Goal: Obtain resource: Download file/media

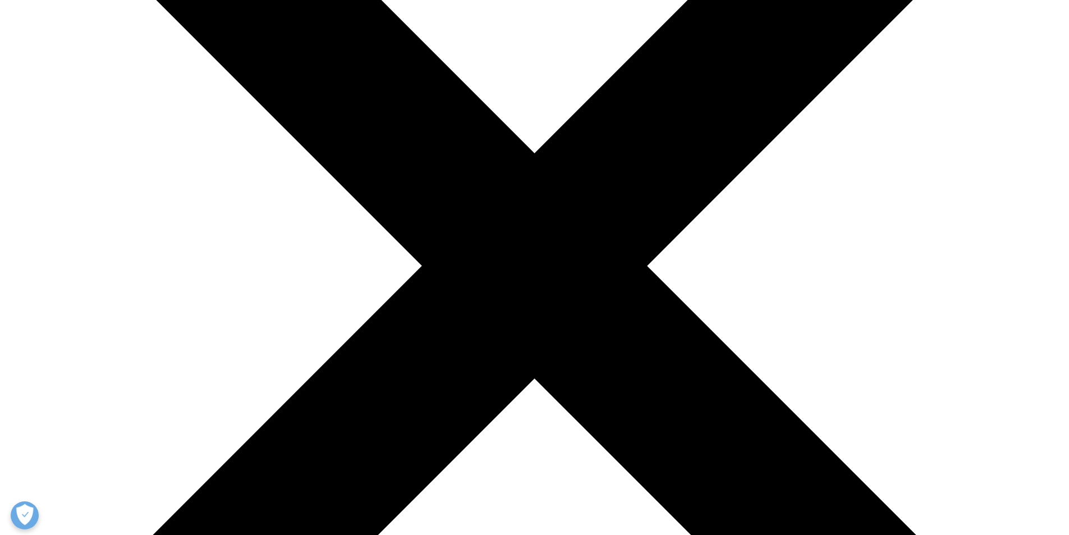
scroll to position [393, 0]
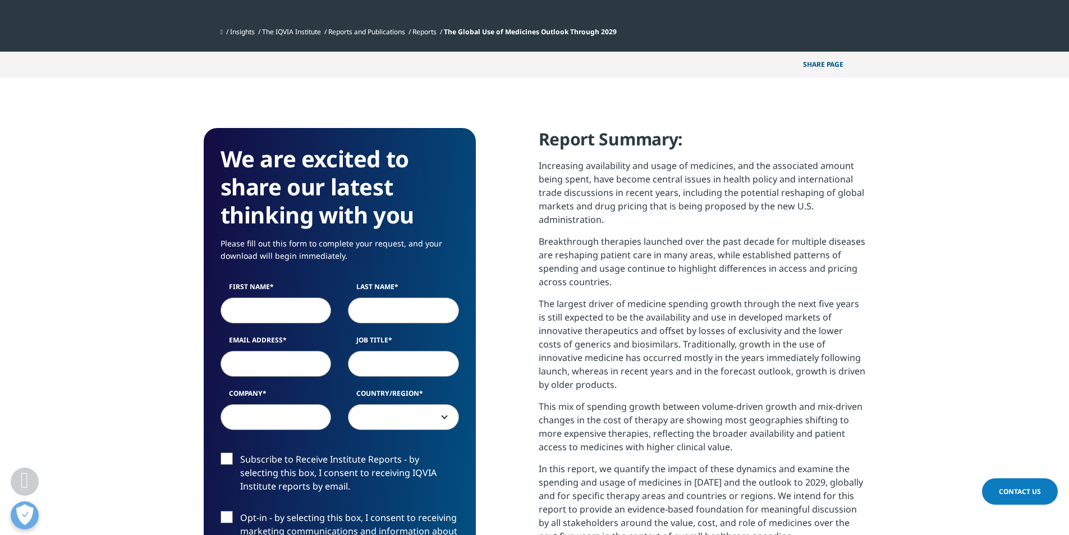
scroll to position [337, 0]
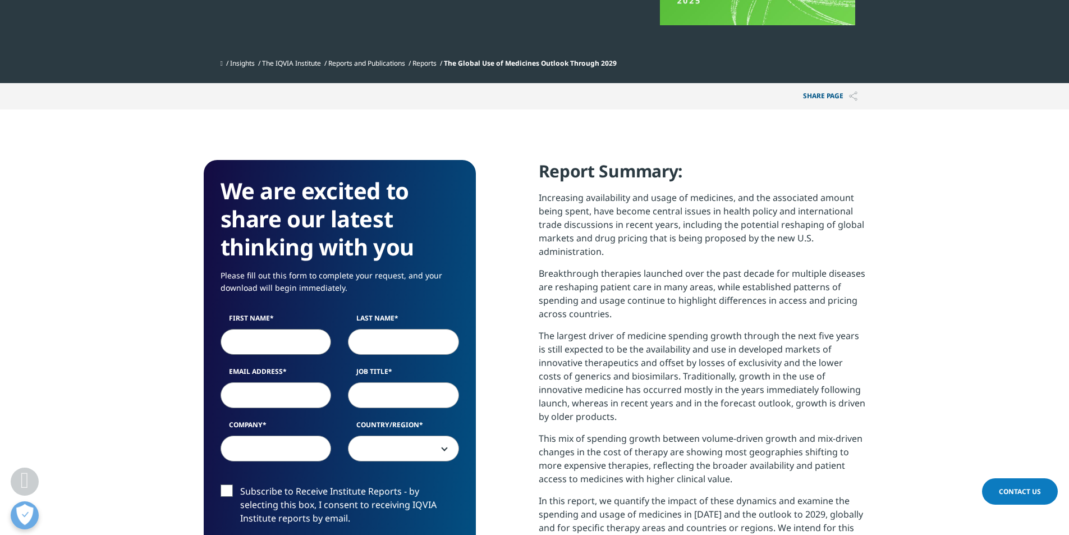
click at [307, 340] on input "First Name" at bounding box center [275, 342] width 111 height 26
type input "[PERSON_NAME]"
type input "[PERSON_NAME][EMAIL_ADDRESS][PERSON_NAME][DOMAIN_NAME]"
type input "CNCB Investment"
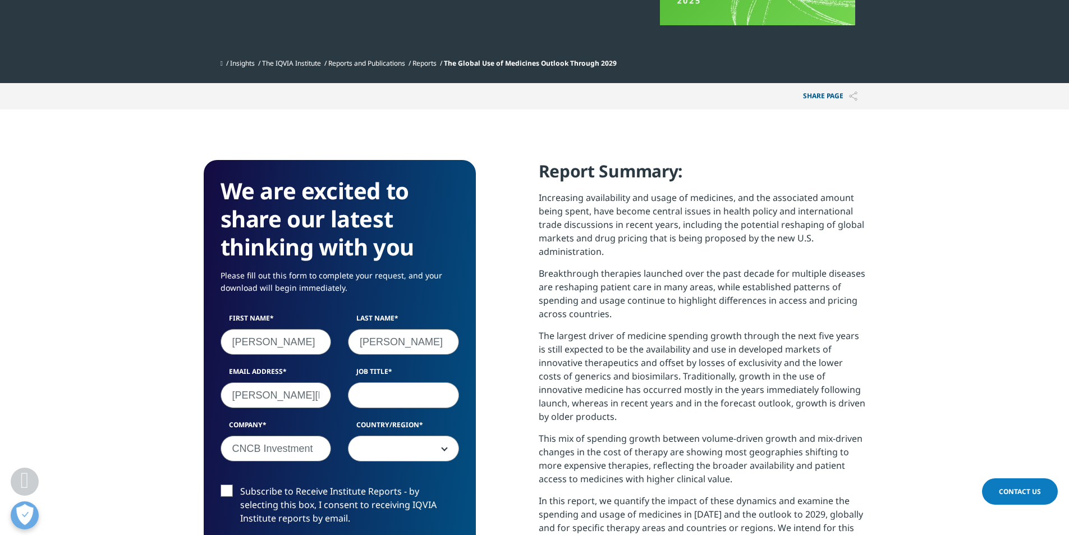
drag, startPoint x: 241, startPoint y: 398, endPoint x: 373, endPoint y: 395, distance: 131.9
click at [364, 396] on div "First Name [PERSON_NAME] Last Name [PERSON_NAME] Email Address [PERSON_NAME][EM…" at bounding box center [339, 393] width 255 height 160
click at [405, 394] on input "Job Title" at bounding box center [403, 395] width 111 height 26
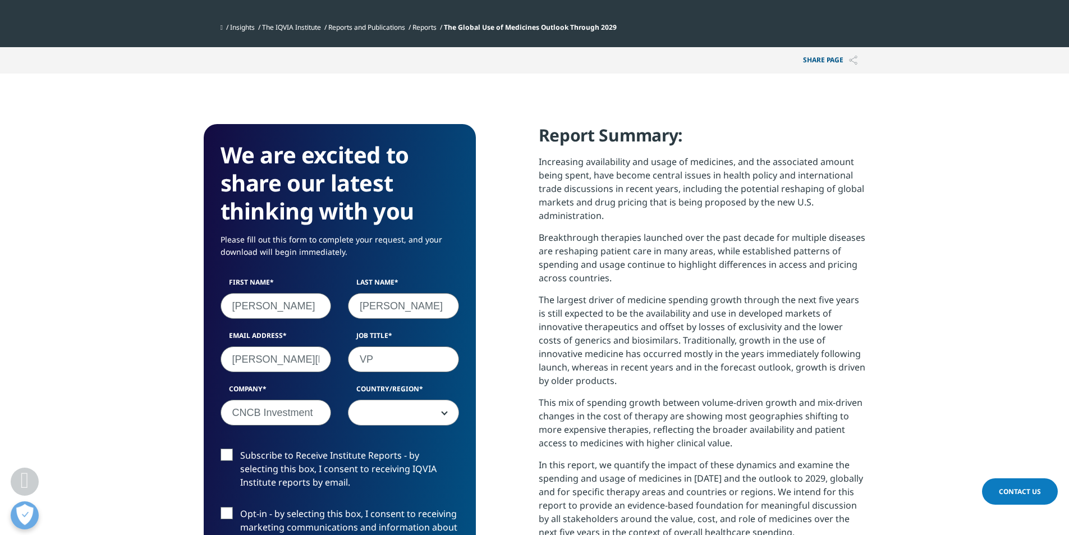
scroll to position [393, 0]
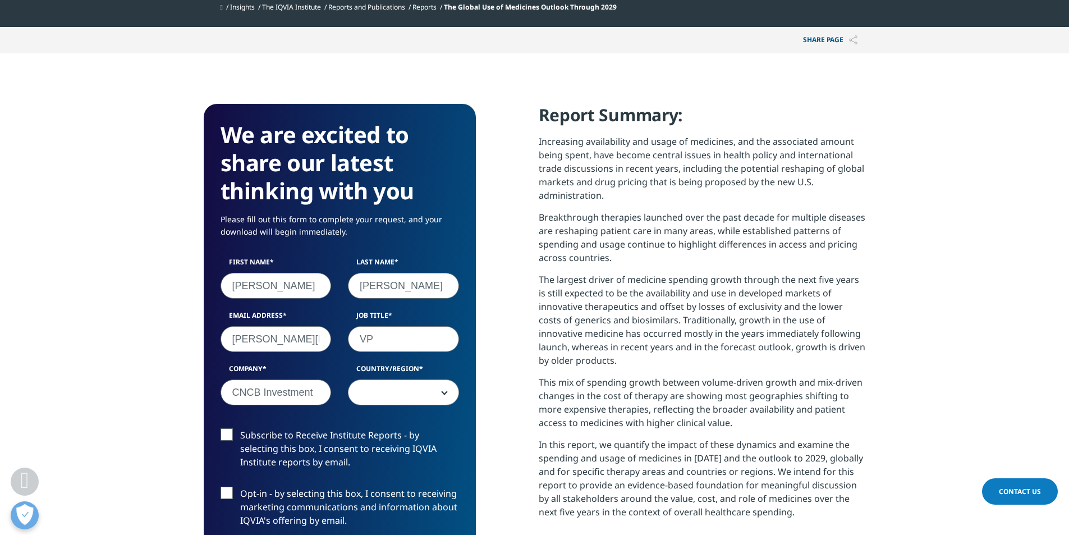
type input "VP"
click at [231, 435] on label "Subscribe to Receive Institute Reports - by selecting this box, I consent to re…" at bounding box center [339, 451] width 238 height 47
click at [240, 428] on input "Subscribe to Receive Institute Reports - by selecting this box, I consent to re…" at bounding box center [240, 428] width 0 height 0
click at [228, 492] on label "Opt-in - by selecting this box, I consent to receiving marketing communications…" at bounding box center [339, 509] width 238 height 47
click at [240, 486] on input "Opt-in - by selecting this box, I consent to receiving marketing communications…" at bounding box center [240, 486] width 0 height 0
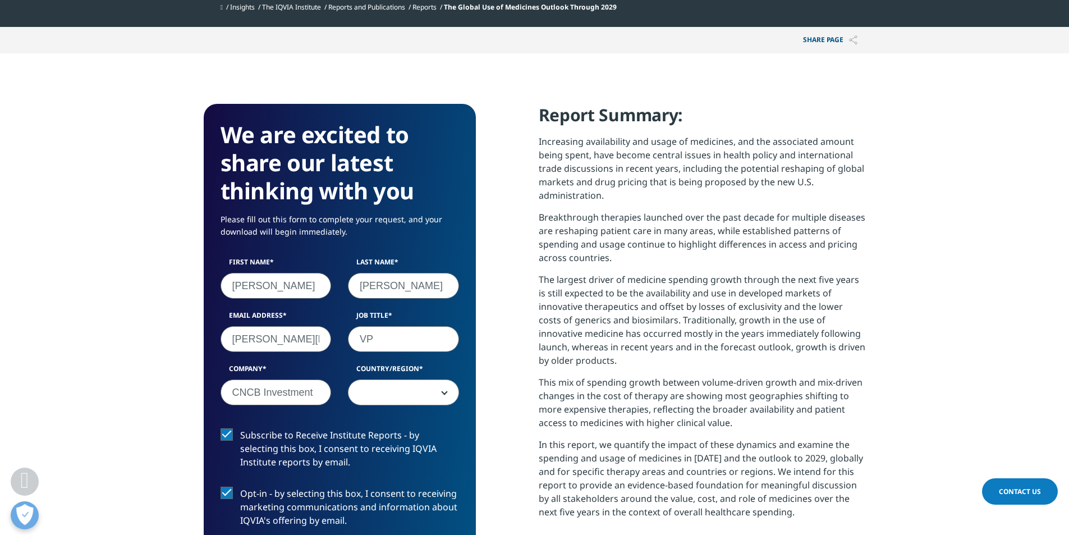
click at [229, 492] on label "Opt-in - by selecting this box, I consent to receiving marketing communications…" at bounding box center [339, 509] width 238 height 47
click at [240, 486] on input "Opt-in - by selecting this box, I consent to receiving marketing communications…" at bounding box center [240, 486] width 0 height 0
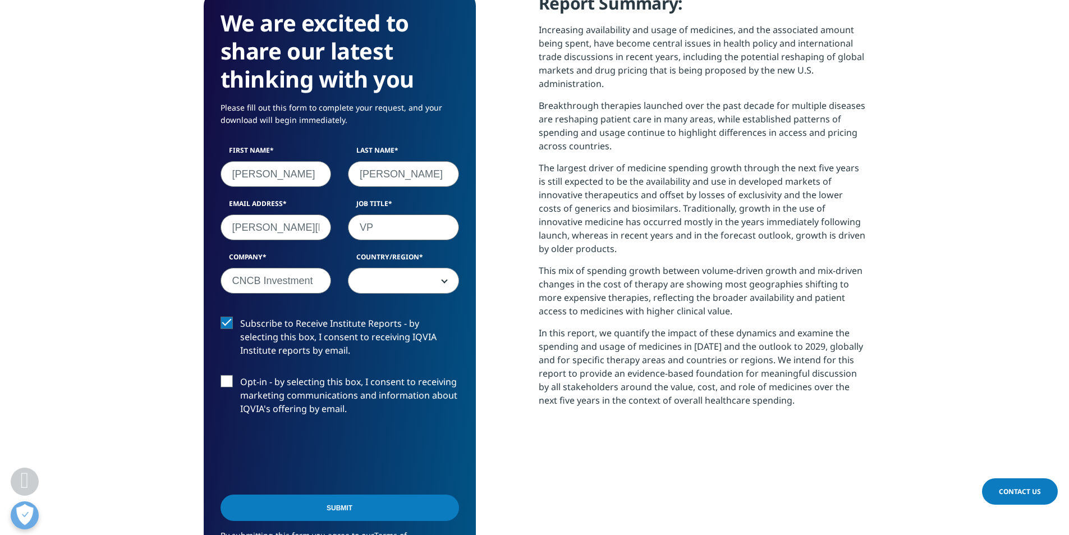
scroll to position [505, 0]
click at [343, 506] on input "Submit" at bounding box center [339, 507] width 238 height 26
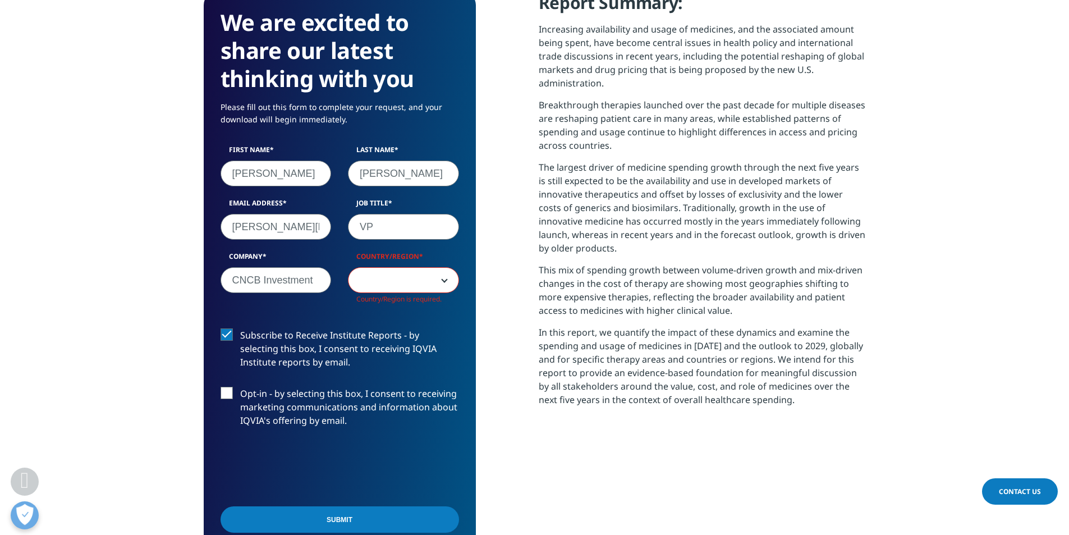
click at [396, 287] on span at bounding box center [403, 281] width 110 height 26
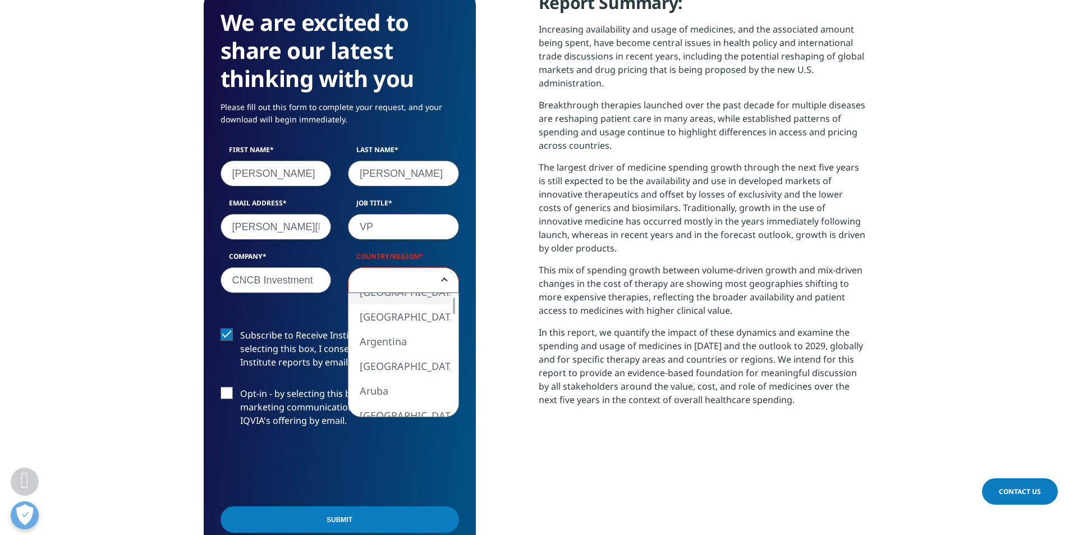
click at [373, 280] on span at bounding box center [403, 281] width 110 height 26
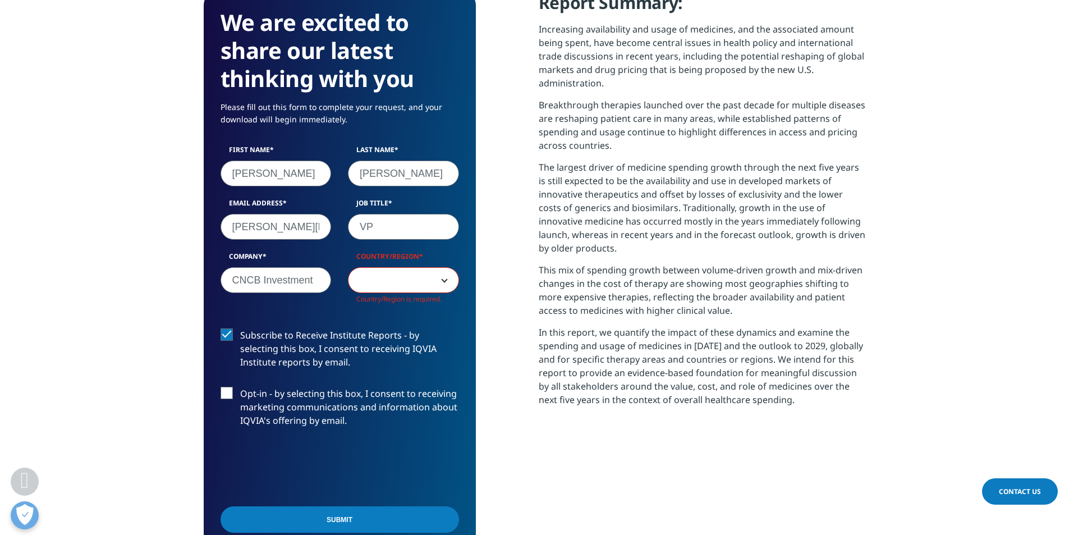
click at [373, 280] on span at bounding box center [403, 281] width 110 height 26
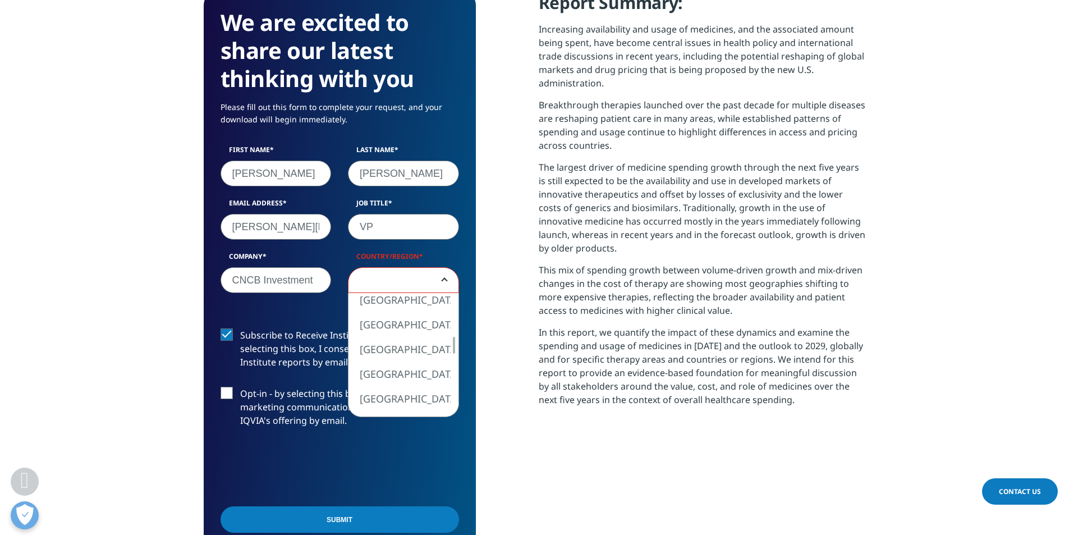
select select "[GEOGRAPHIC_DATA] SAR [GEOGRAPHIC_DATA]"
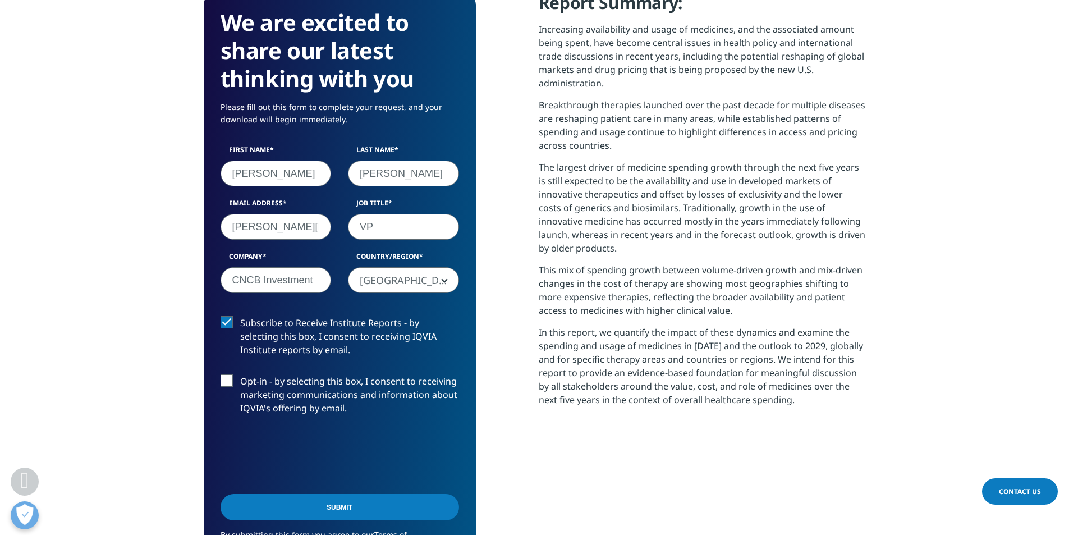
click at [378, 503] on input "Submit" at bounding box center [339, 507] width 238 height 26
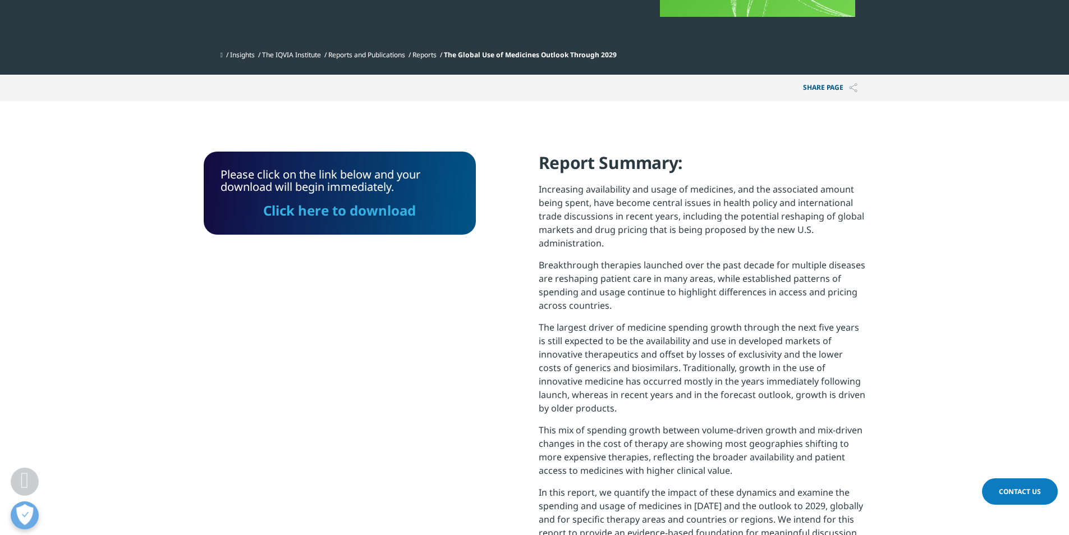
scroll to position [177, 0]
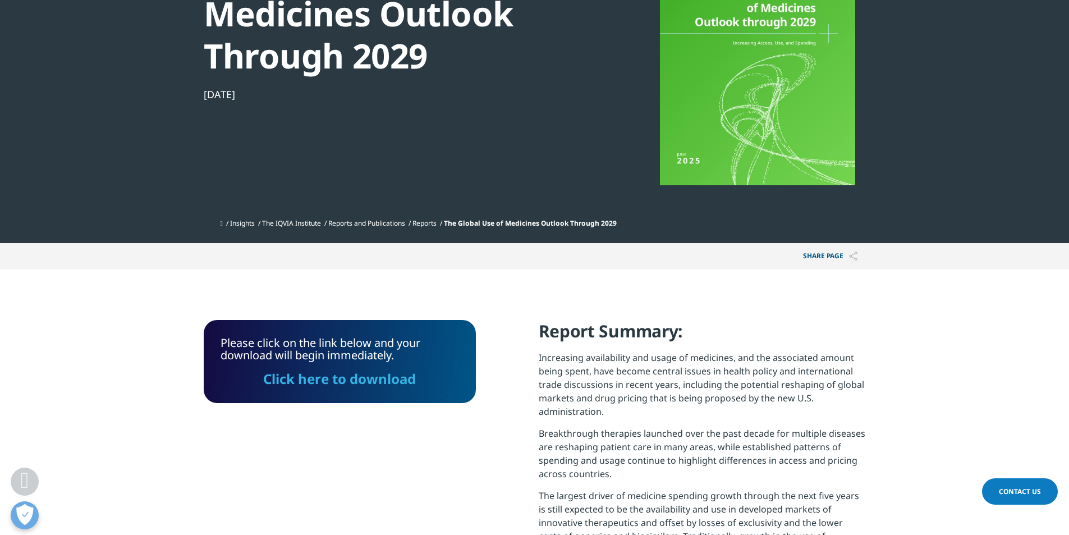
click at [323, 377] on link "Click here to download" at bounding box center [339, 378] width 153 height 19
